Goal: Task Accomplishment & Management: Use online tool/utility

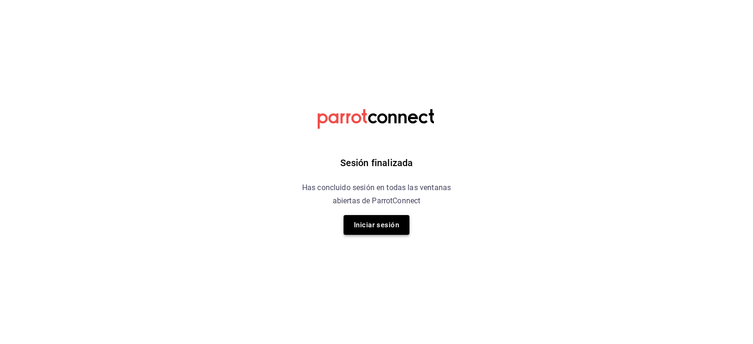
click at [383, 221] on button "Iniciar sesión" at bounding box center [376, 225] width 66 height 20
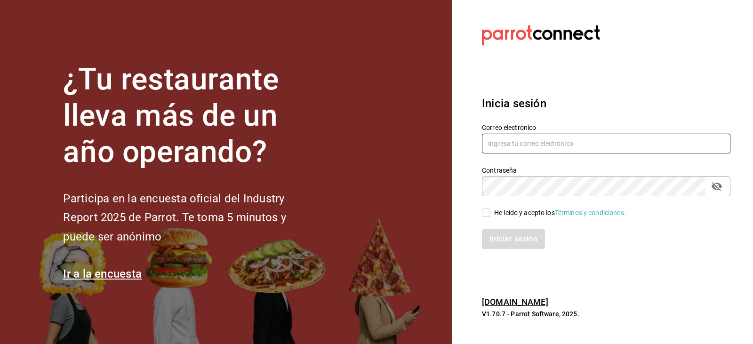
type input "mario.nino@grupocosteno.com"
click at [487, 214] on input "He leído y acepto los Términos y condiciones." at bounding box center [486, 212] width 8 height 8
checkbox input "true"
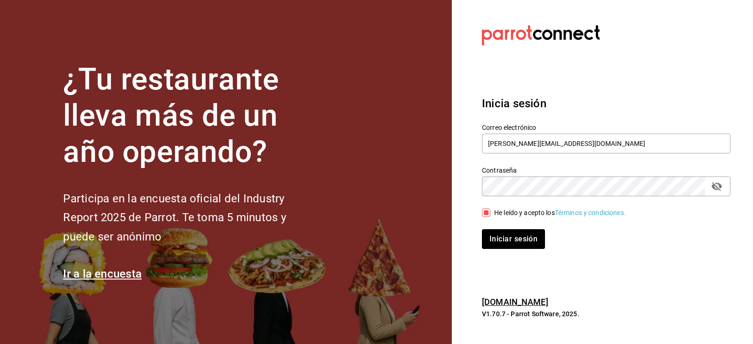
click at [502, 250] on div "Inicia sesión Correo electrónico mario.nino@grupocosteno.com Contraseña Contras…" at bounding box center [606, 172] width 248 height 176
click at [503, 245] on button "Iniciar sesión" at bounding box center [514, 239] width 64 height 20
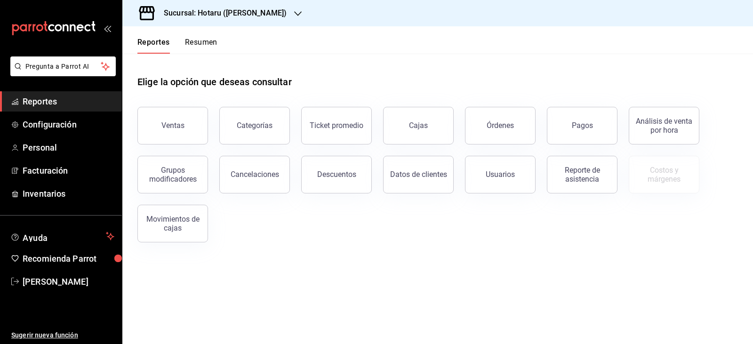
click at [245, 9] on h3 "Sucursal: Hotaru (Valle)" at bounding box center [221, 13] width 130 height 11
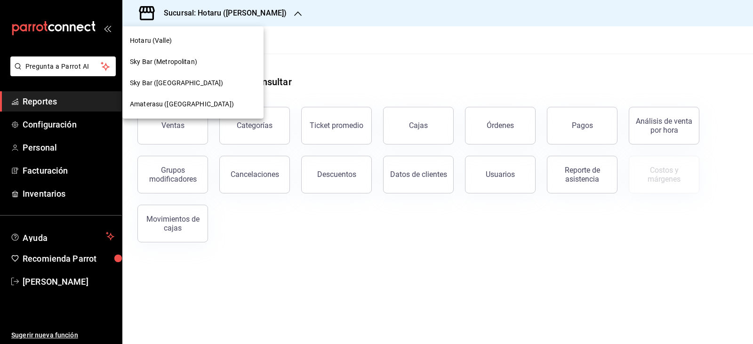
click at [194, 102] on span "Amaterasu (Metropolitan)" at bounding box center [182, 104] width 104 height 10
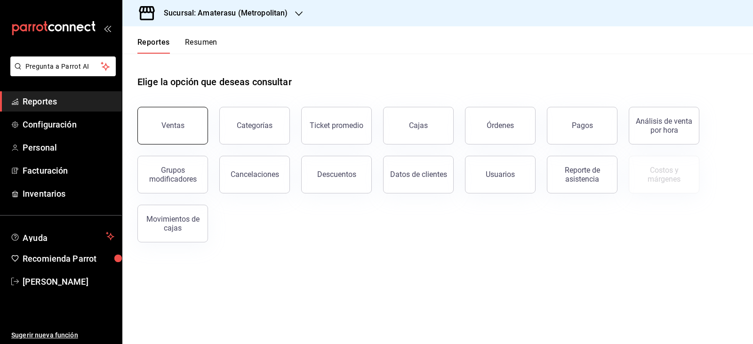
click at [170, 128] on div "Ventas" at bounding box center [172, 125] width 23 height 9
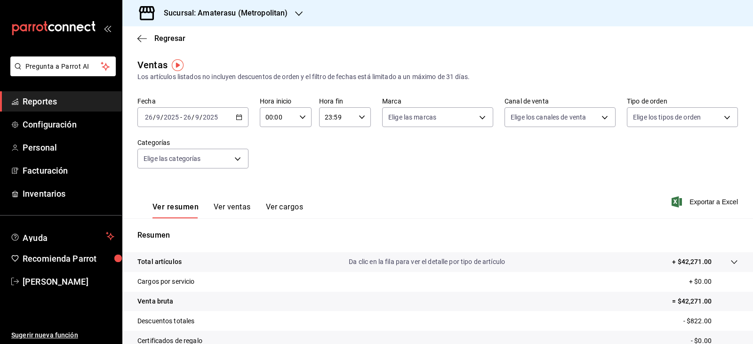
click at [291, 117] on input "00:00" at bounding box center [278, 117] width 36 height 19
click at [271, 155] on button "05" at bounding box center [271, 160] width 22 height 19
type input "05:00"
click at [401, 184] on div at bounding box center [376, 172] width 753 height 344
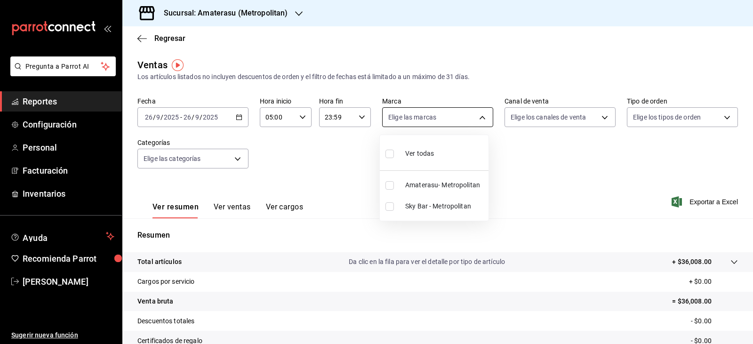
click at [484, 120] on body "Pregunta a Parrot AI Reportes Configuración Personal Facturación Inventarios Ay…" at bounding box center [376, 172] width 753 height 344
click at [423, 200] on li "Sky Bar - Metropolitan" at bounding box center [434, 206] width 109 height 21
type input "f3afaab8-8c3d-4e49-a299-af9bdf6027b2"
checkbox input "true"
click at [528, 171] on div at bounding box center [376, 172] width 753 height 344
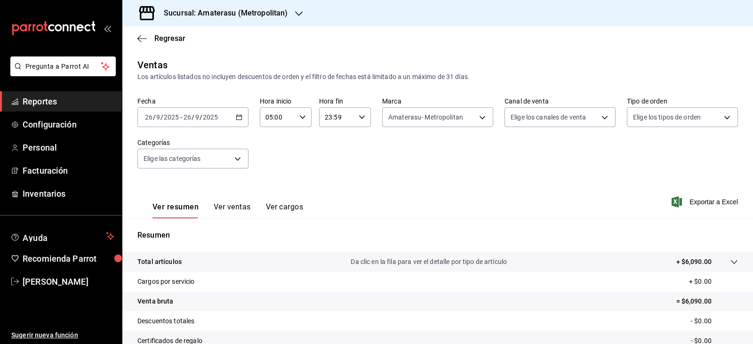
scroll to position [94, 0]
